Goal: Transaction & Acquisition: Purchase product/service

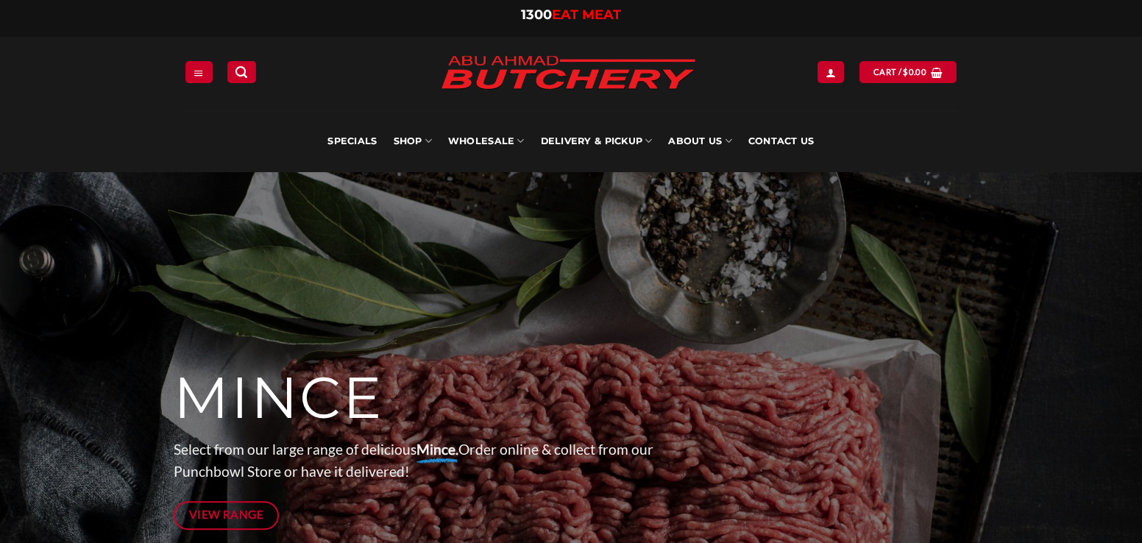
click at [369, 146] on link "Specials" at bounding box center [351, 141] width 49 height 62
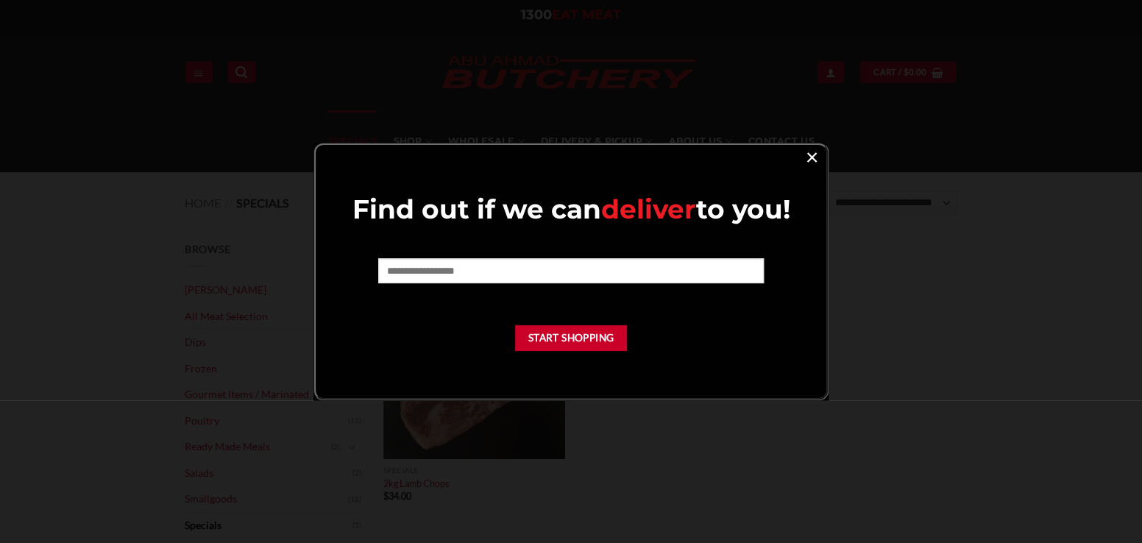
click at [813, 163] on link "×" at bounding box center [811, 156] width 21 height 20
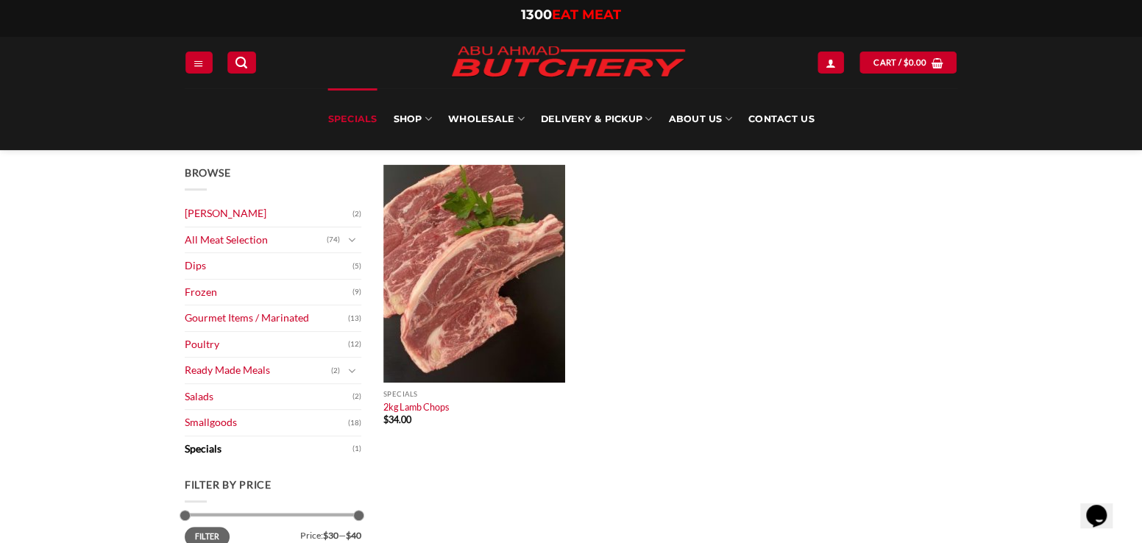
scroll to position [74, 0]
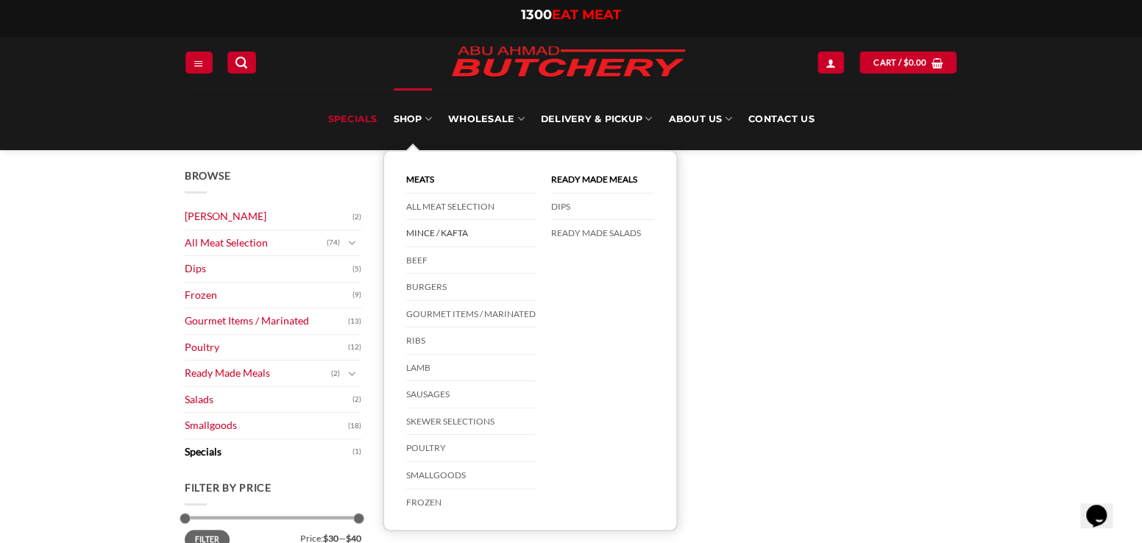
click at [425, 237] on link "Mince / Kafta" at bounding box center [470, 233] width 129 height 27
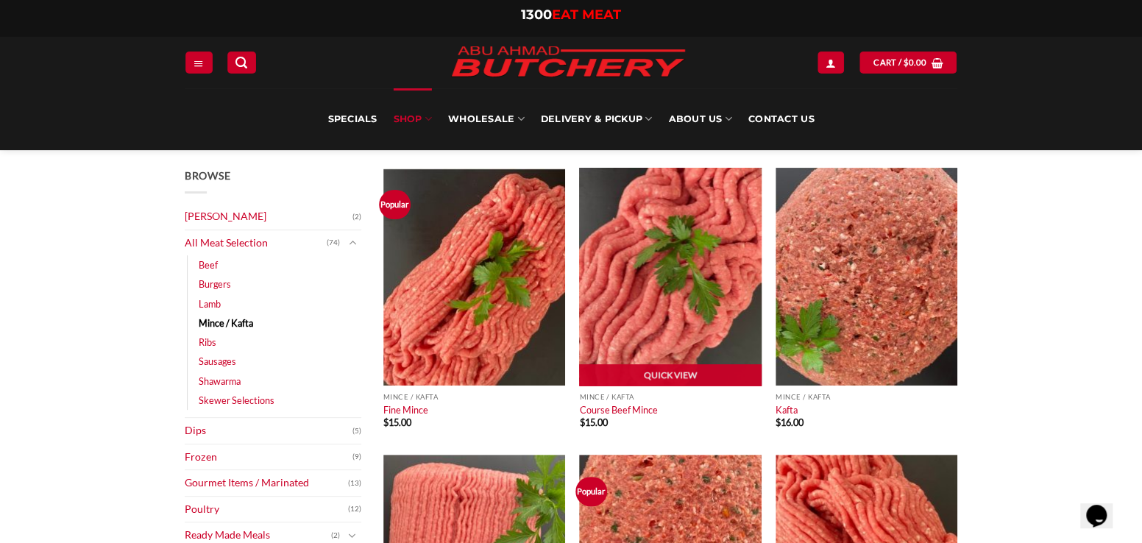
scroll to position [294, 0]
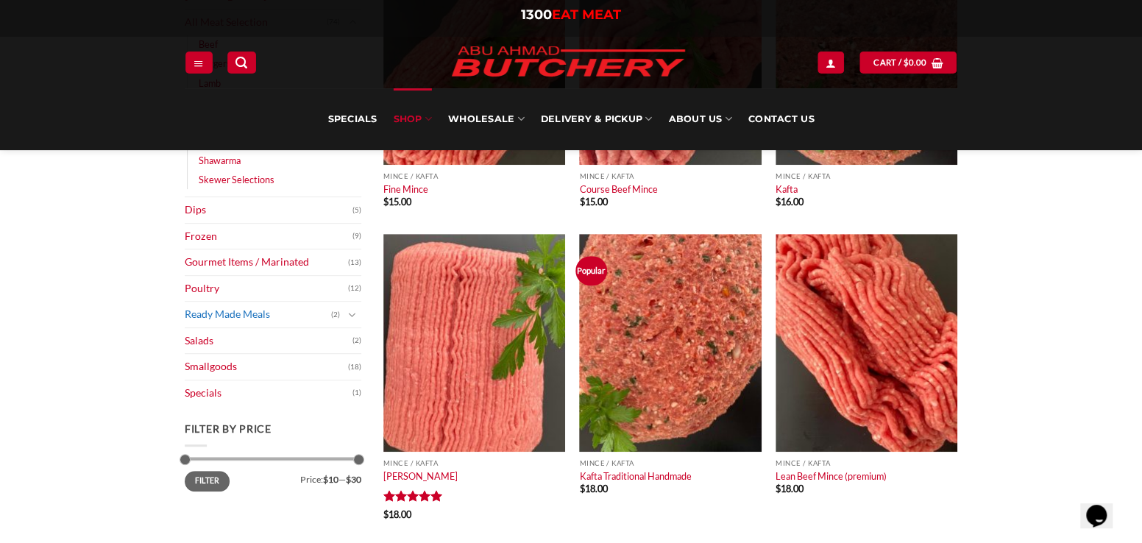
click at [296, 319] on link "Ready Made Meals" at bounding box center [258, 315] width 146 height 26
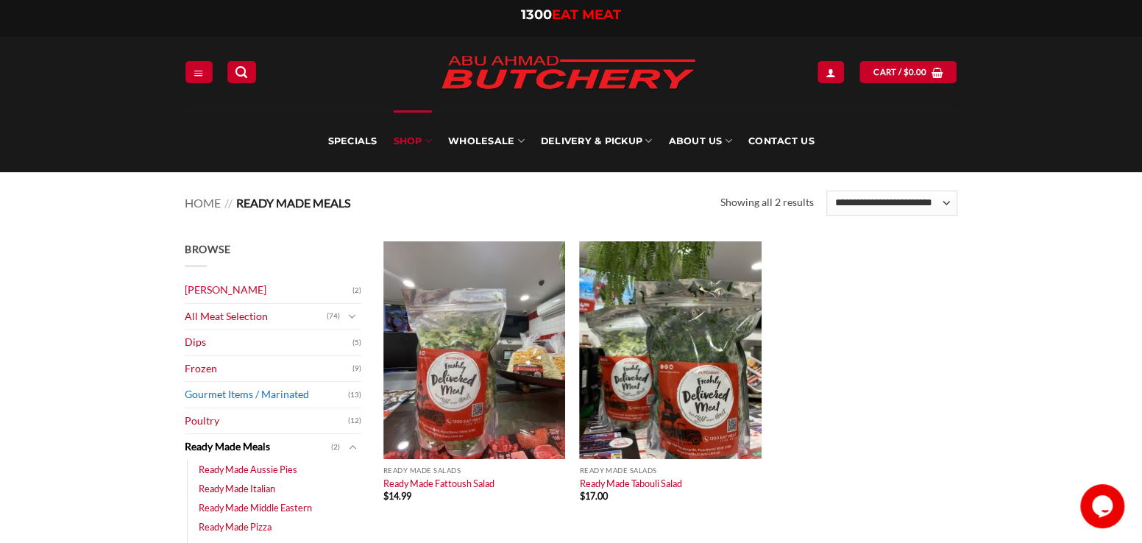
click at [295, 398] on link "Gourmet Items / Marinated" at bounding box center [266, 395] width 163 height 26
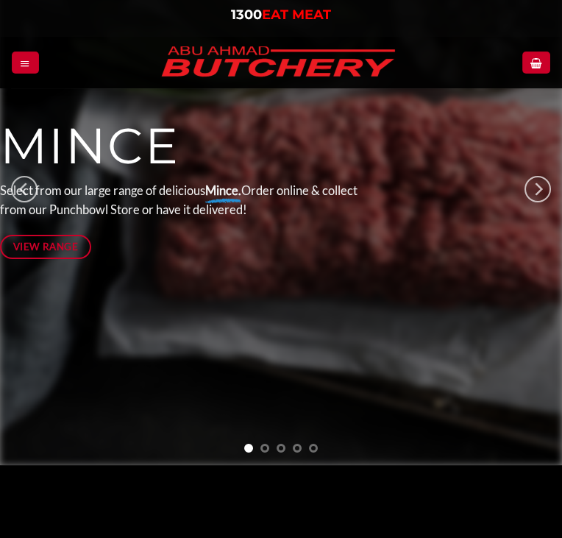
scroll to position [74, 0]
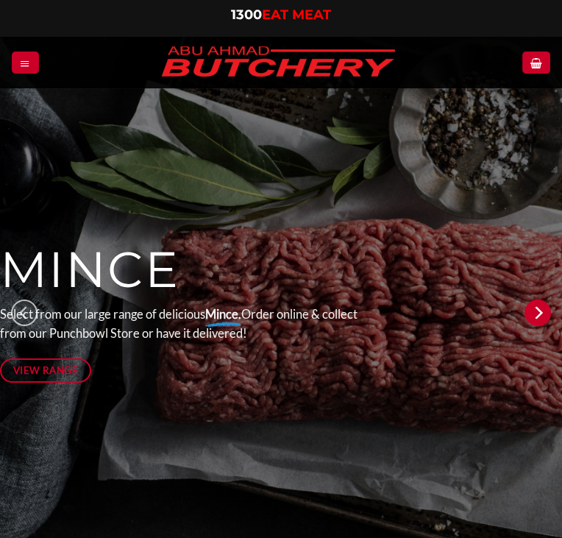
click at [543, 311] on icon "Next" at bounding box center [538, 312] width 26 height 26
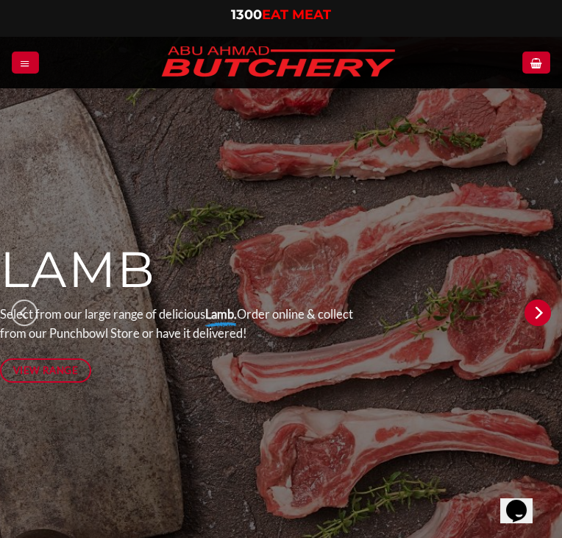
scroll to position [0, 0]
click at [543, 311] on icon "Next" at bounding box center [538, 312] width 26 height 26
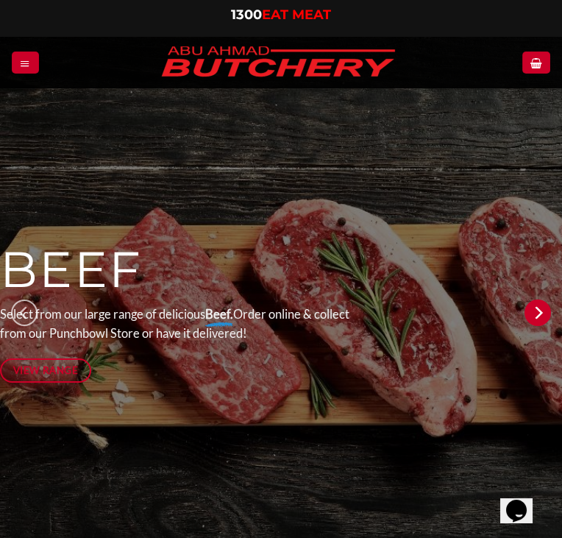
click at [537, 311] on icon "Next" at bounding box center [538, 312] width 26 height 26
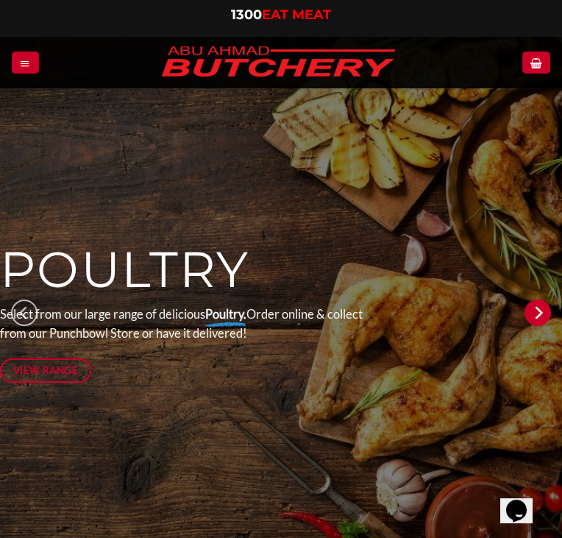
click at [537, 311] on icon "Next" at bounding box center [538, 312] width 26 height 26
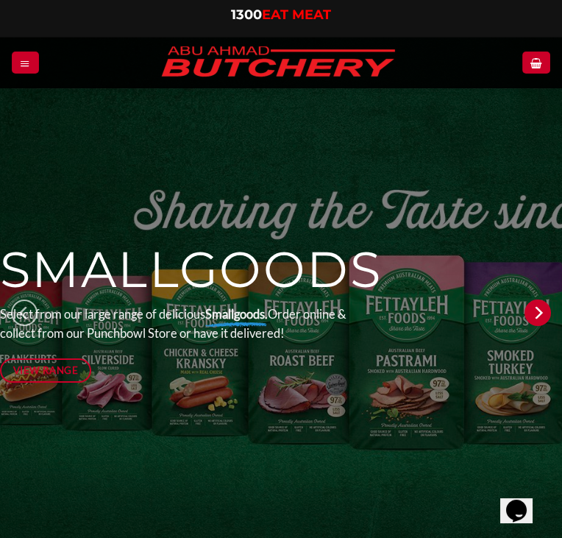
click at [537, 311] on icon "Next" at bounding box center [538, 312] width 26 height 26
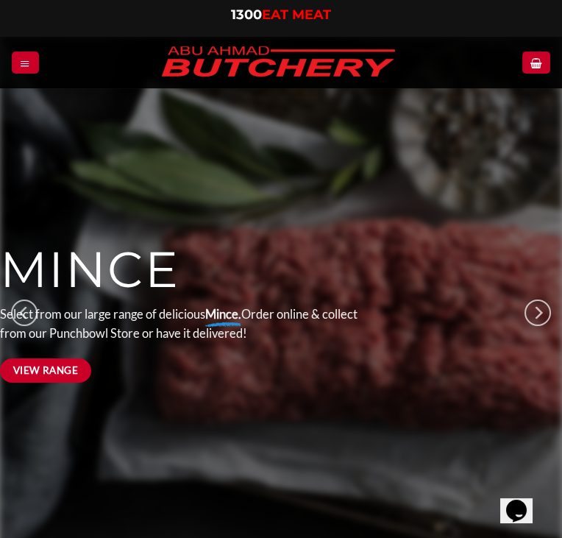
click at [54, 360] on link "View Range" at bounding box center [45, 370] width 91 height 24
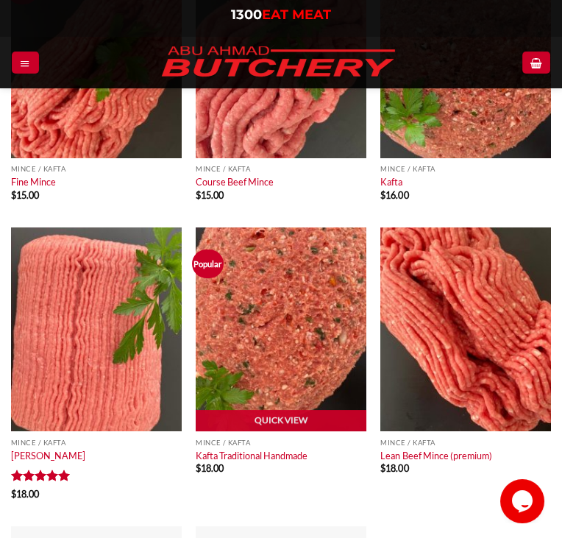
click at [237, 301] on img at bounding box center [281, 329] width 171 height 205
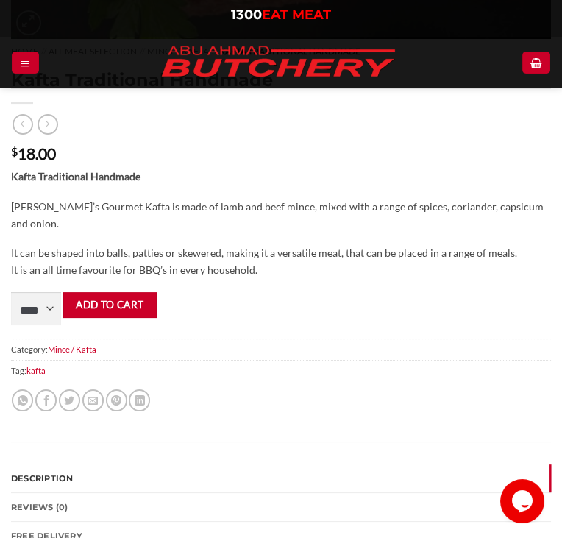
scroll to position [662, 0]
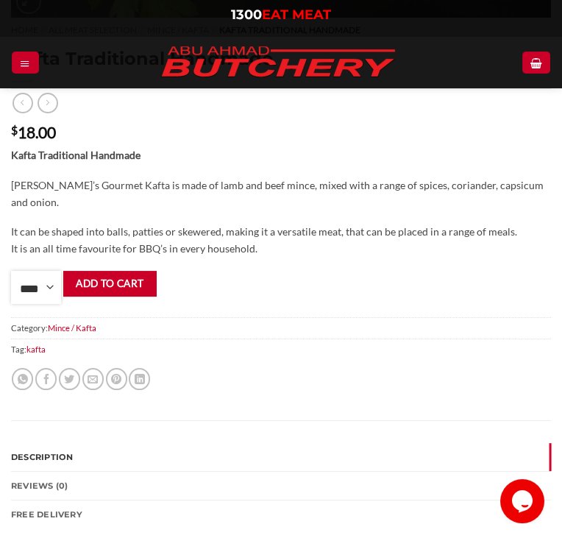
click at [54, 293] on select "**** * *** * *** * *** * *** * *** * *** * *** * *** * *** ** **** ** **** ** *…" at bounding box center [36, 287] width 50 height 33
select select "*"
click at [11, 271] on select "**** * *** * *** * *** * *** * *** * *** * *** * *** * *** ** **** ** **** ** *…" at bounding box center [36, 287] width 50 height 33
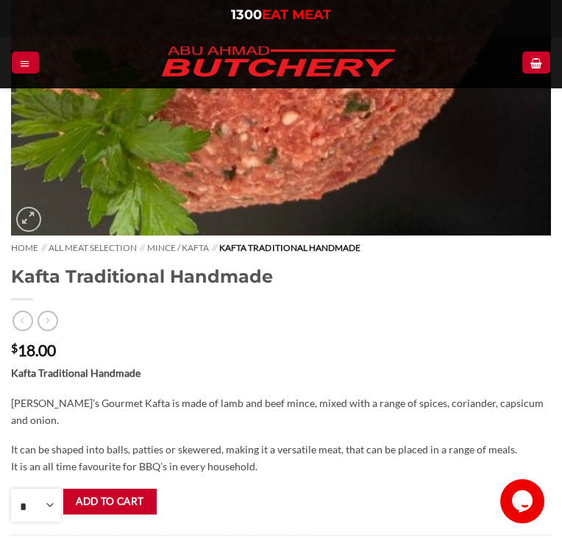
scroll to position [441, 0]
